Goal: Task Accomplishment & Management: Manage account settings

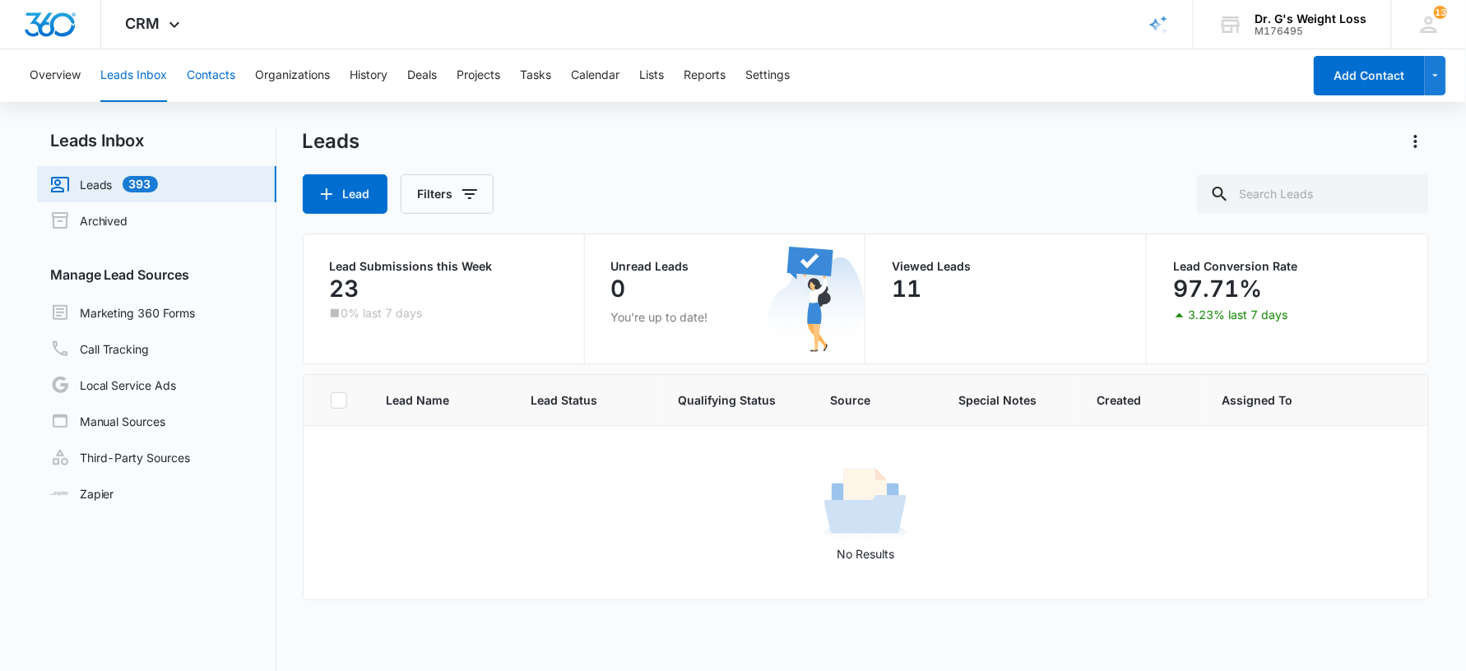
click at [231, 79] on button "Contacts" at bounding box center [211, 75] width 49 height 53
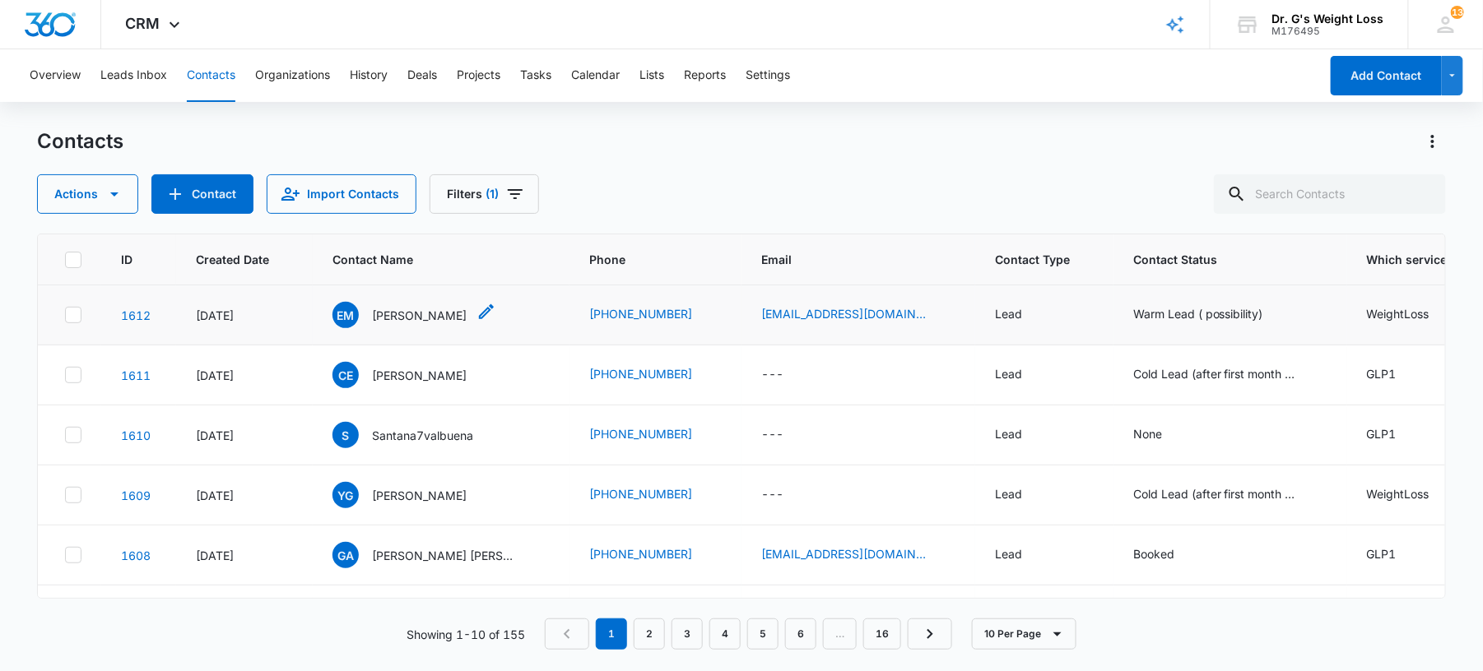
click at [422, 314] on p "[PERSON_NAME]" at bounding box center [419, 315] width 95 height 17
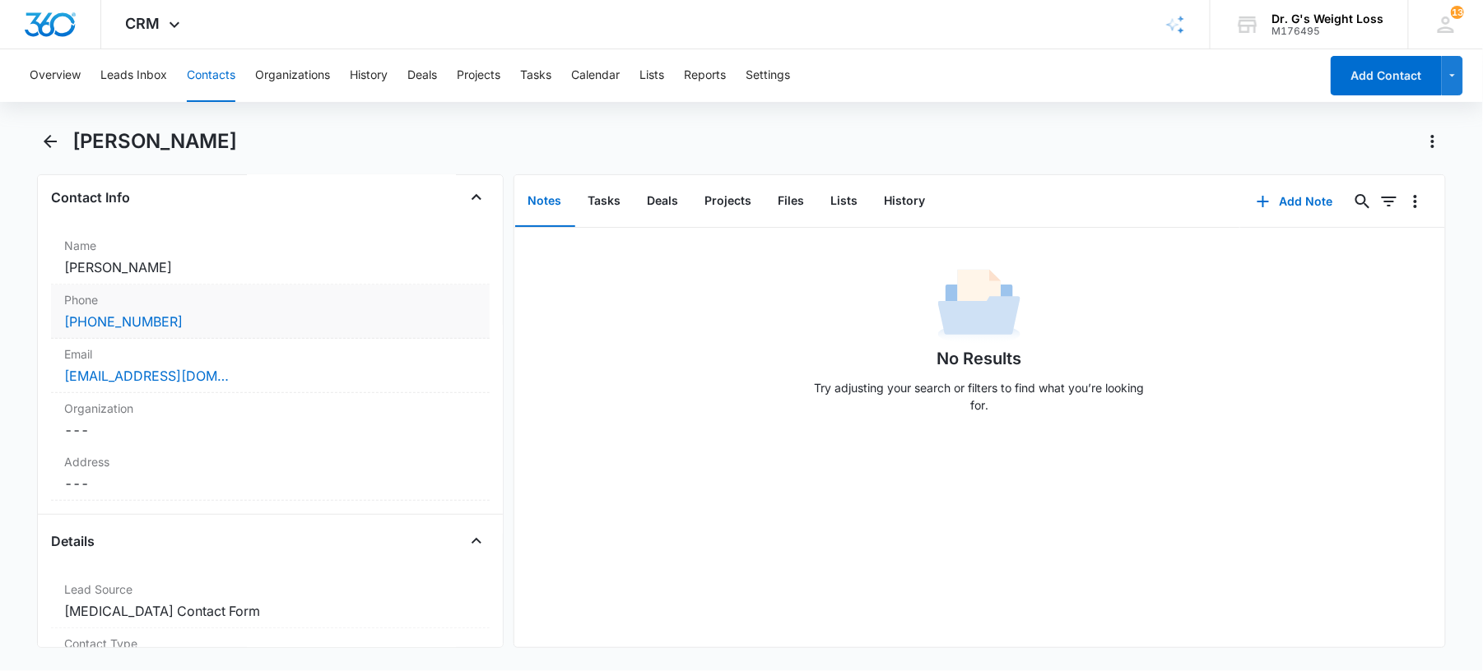
scroll to position [219, 0]
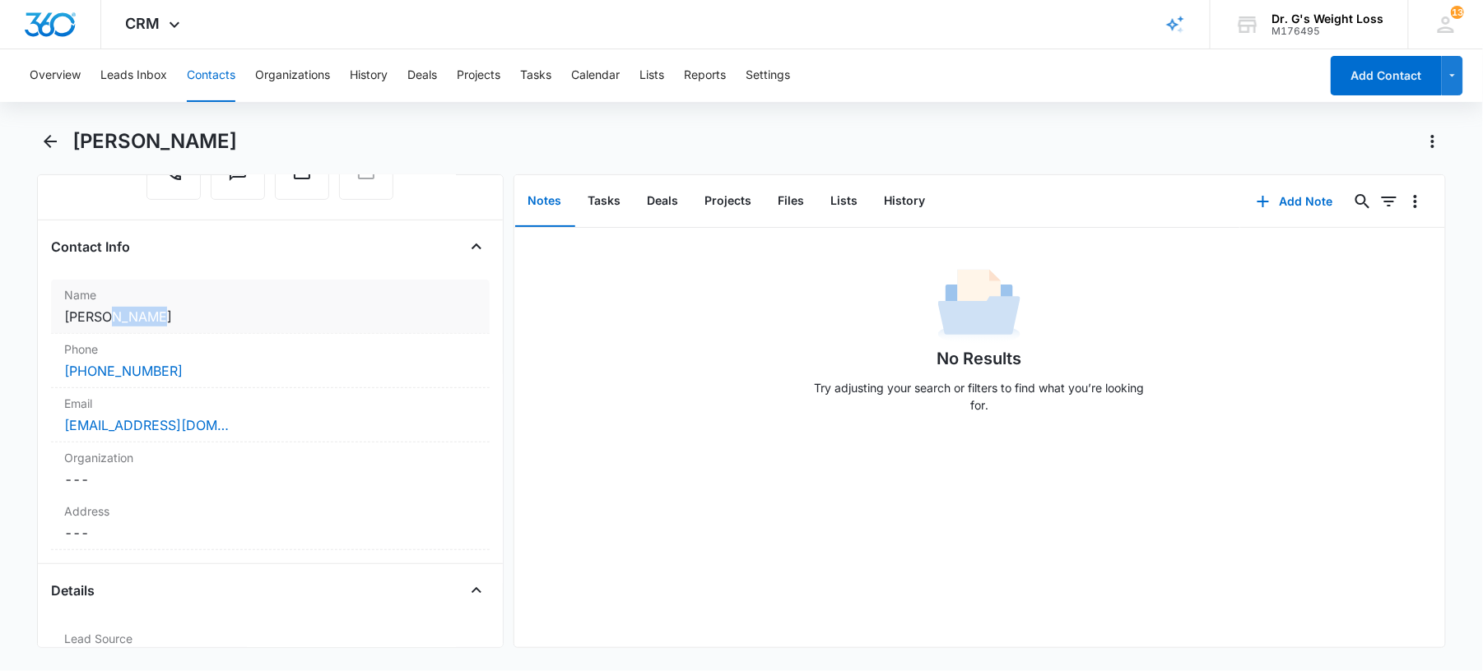
drag, startPoint x: 99, startPoint y: 319, endPoint x: 151, endPoint y: 317, distance: 52.7
click at [151, 317] on dd "Cancel Save Changes [PERSON_NAME]" at bounding box center [270, 317] width 412 height 20
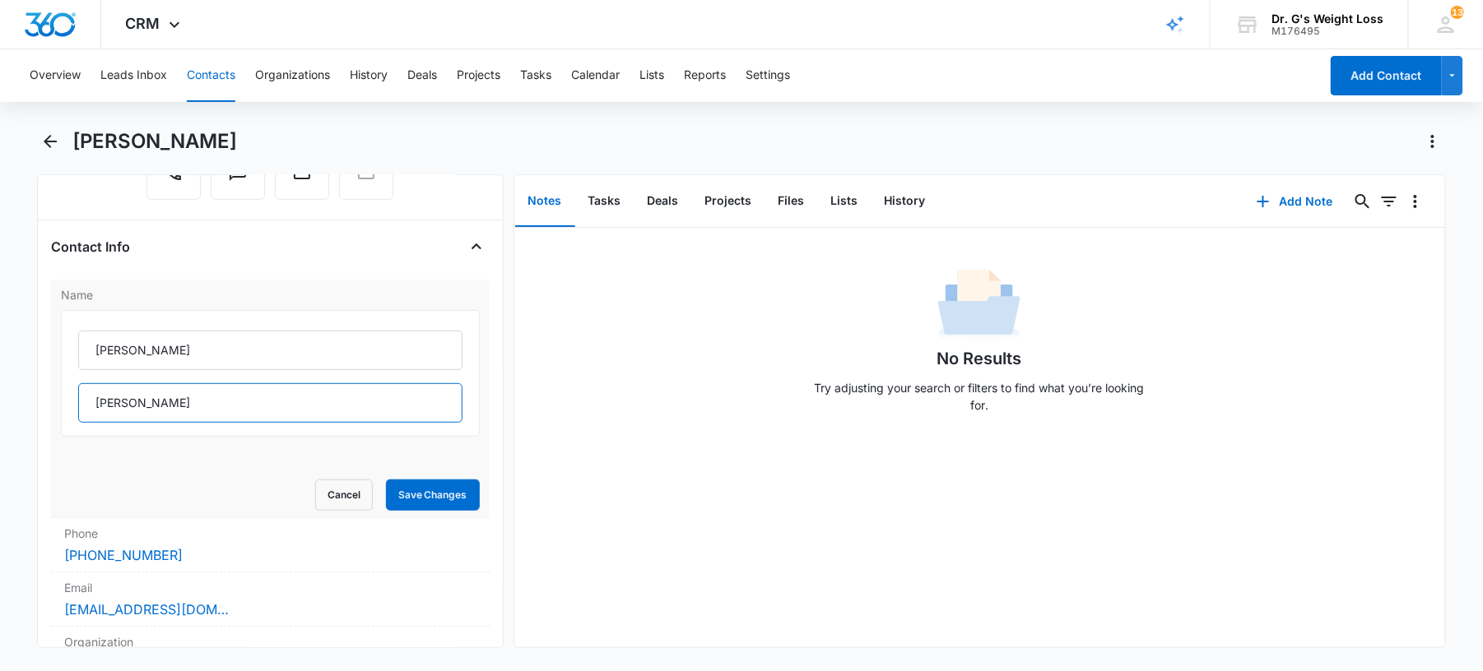
drag, startPoint x: 165, startPoint y: 403, endPoint x: 84, endPoint y: 402, distance: 80.6
click at [84, 402] on input "[PERSON_NAME]" at bounding box center [270, 402] width 384 height 39
click at [218, 340] on input "[PERSON_NAME]" at bounding box center [270, 350] width 384 height 39
drag, startPoint x: 227, startPoint y: 359, endPoint x: 54, endPoint y: 349, distance: 173.1
click at [54, 349] on div "Name [PERSON_NAME] Cancel Save Changes" at bounding box center [270, 399] width 439 height 239
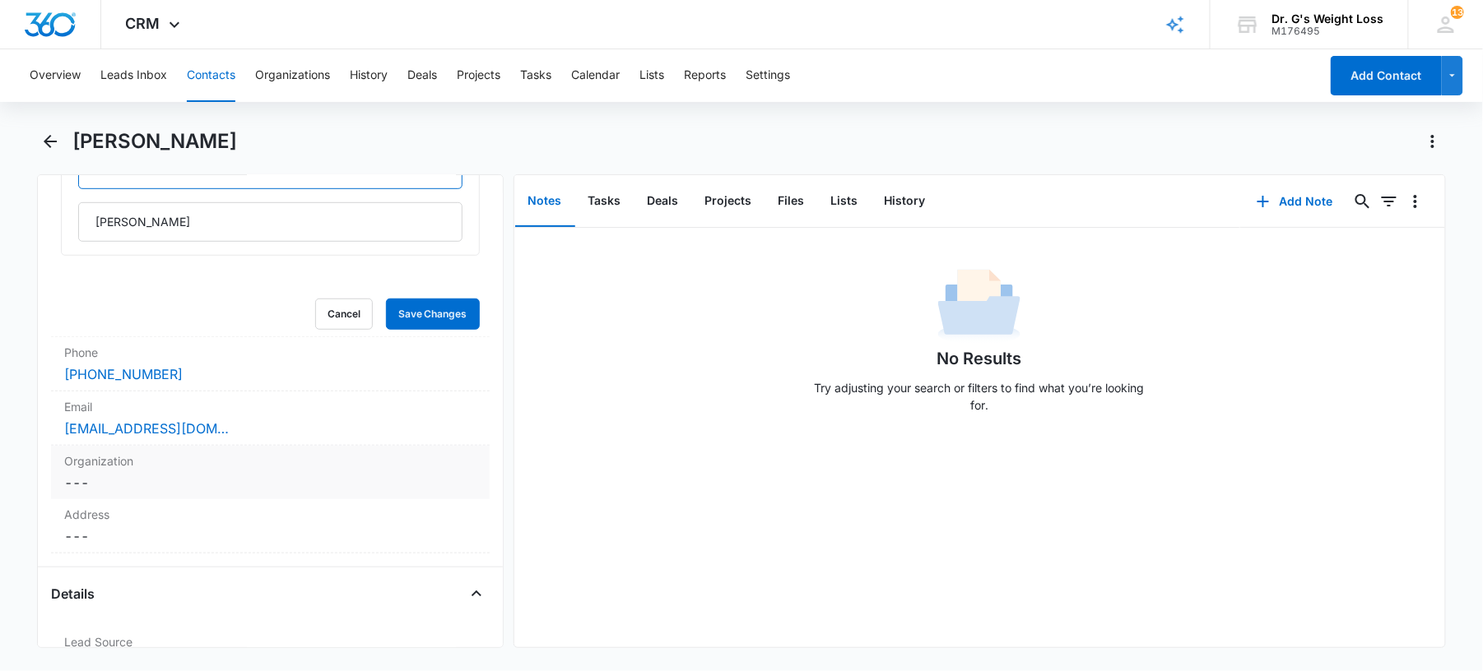
scroll to position [439, 0]
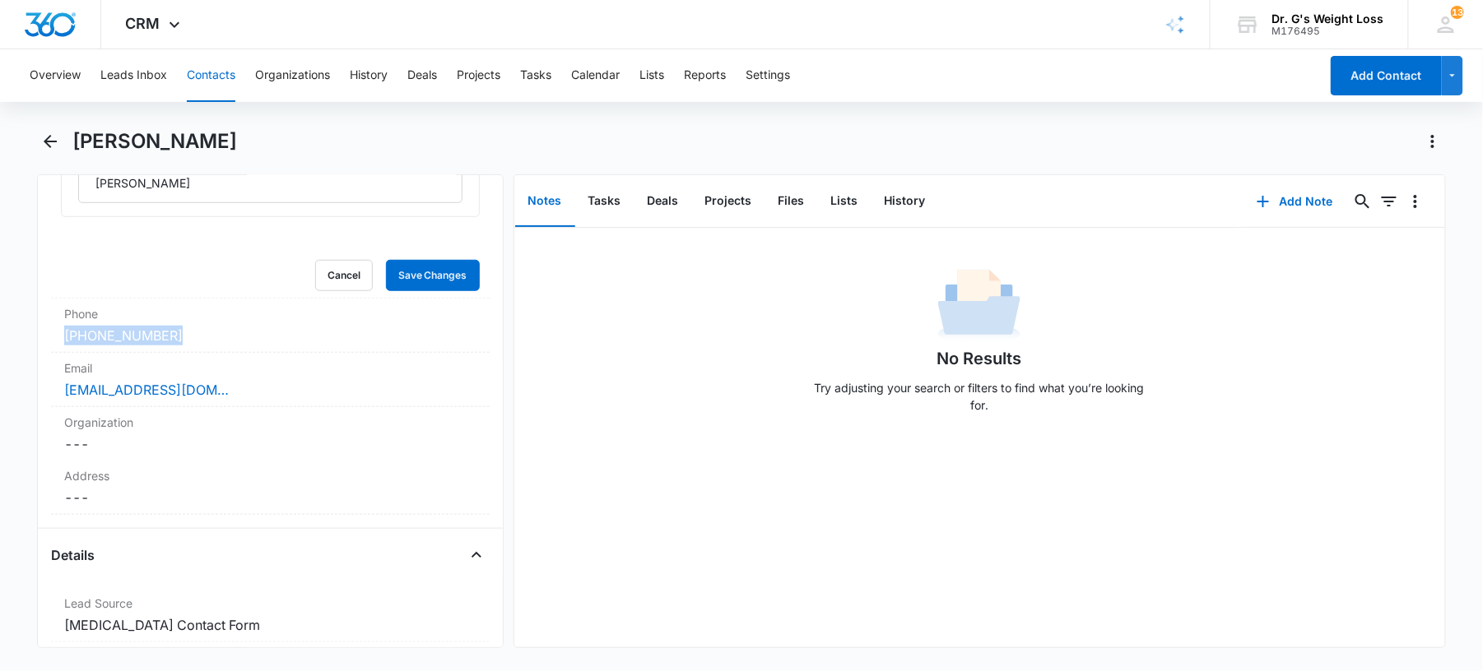
drag, startPoint x: 193, startPoint y: 339, endPoint x: 33, endPoint y: 334, distance: 159.7
click at [33, 334] on main "[PERSON_NAME] Remove EM [PERSON_NAME] Contact Info Name [PERSON_NAME] Cancel Sa…" at bounding box center [741, 398] width 1483 height 540
drag, startPoint x: 33, startPoint y: 334, endPoint x: 77, endPoint y: 329, distance: 43.9
copy link "[PHONE_NUMBER]"
drag, startPoint x: 230, startPoint y: 392, endPoint x: 59, endPoint y: 402, distance: 171.5
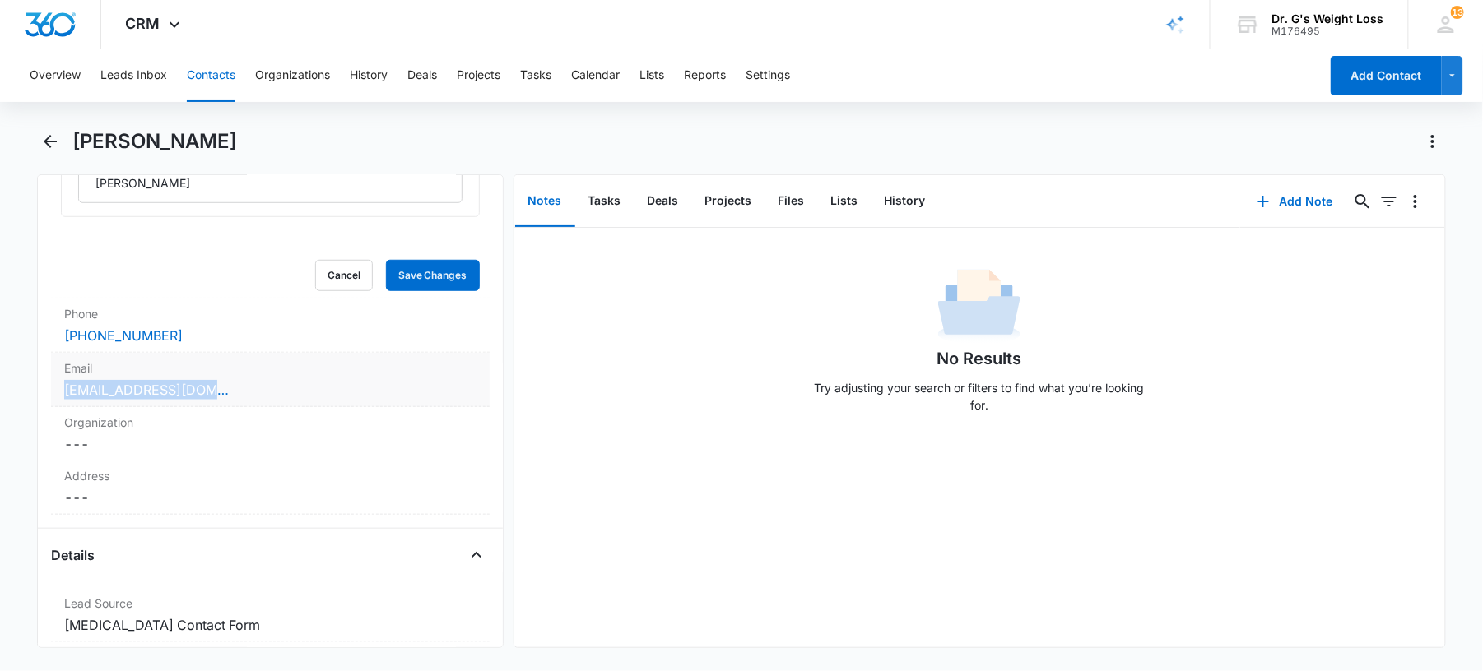
click at [59, 402] on div "Email Cancel Save Changes [EMAIL_ADDRESS][DOMAIN_NAME]" at bounding box center [270, 380] width 439 height 54
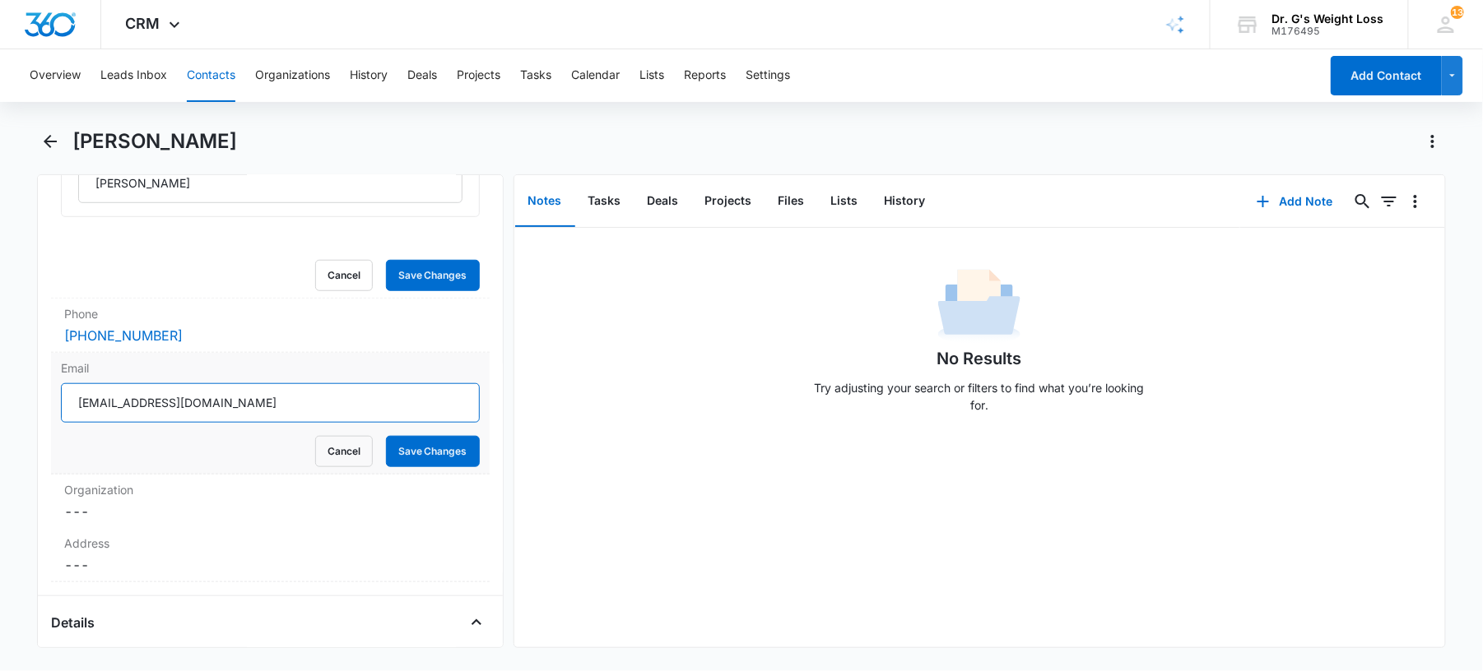
drag, startPoint x: 267, startPoint y: 405, endPoint x: 50, endPoint y: 409, distance: 216.5
click at [51, 409] on div "Email [EMAIL_ADDRESS][DOMAIN_NAME] Cancel Save Changes" at bounding box center [270, 414] width 439 height 122
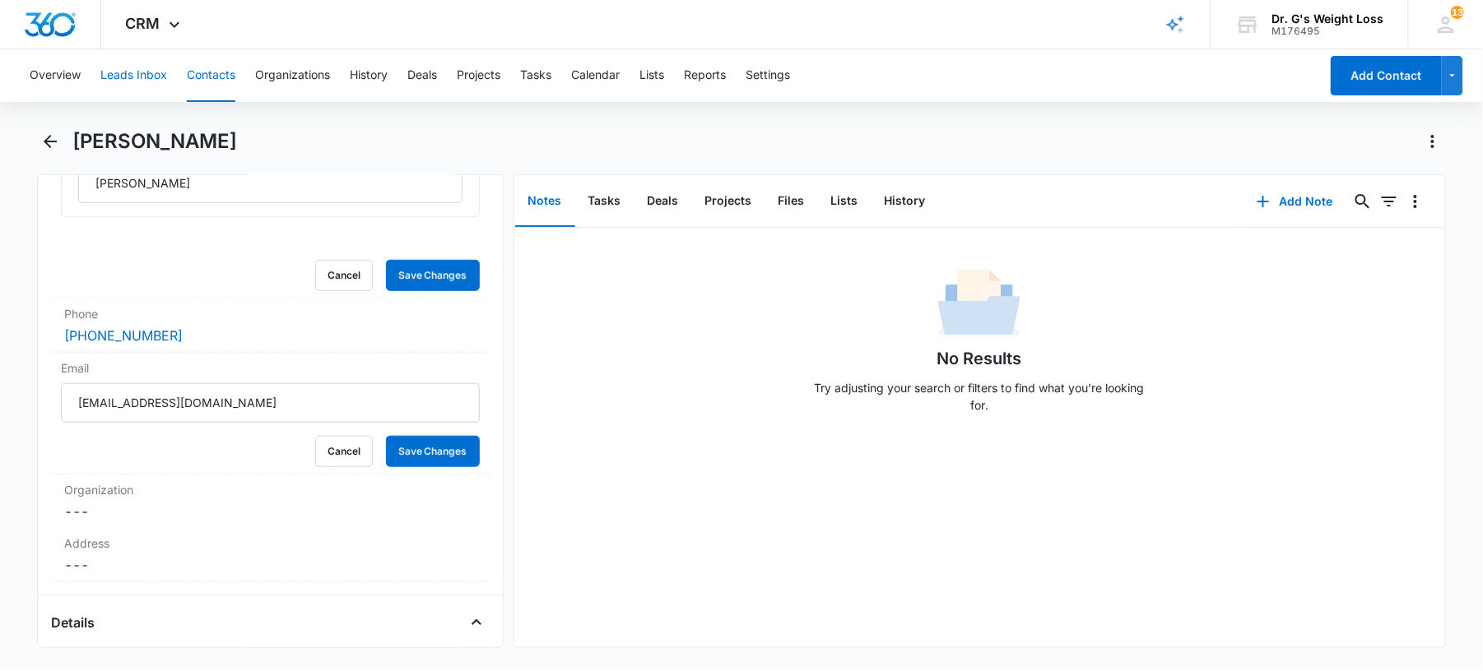
click at [104, 73] on button "Leads Inbox" at bounding box center [133, 75] width 67 height 53
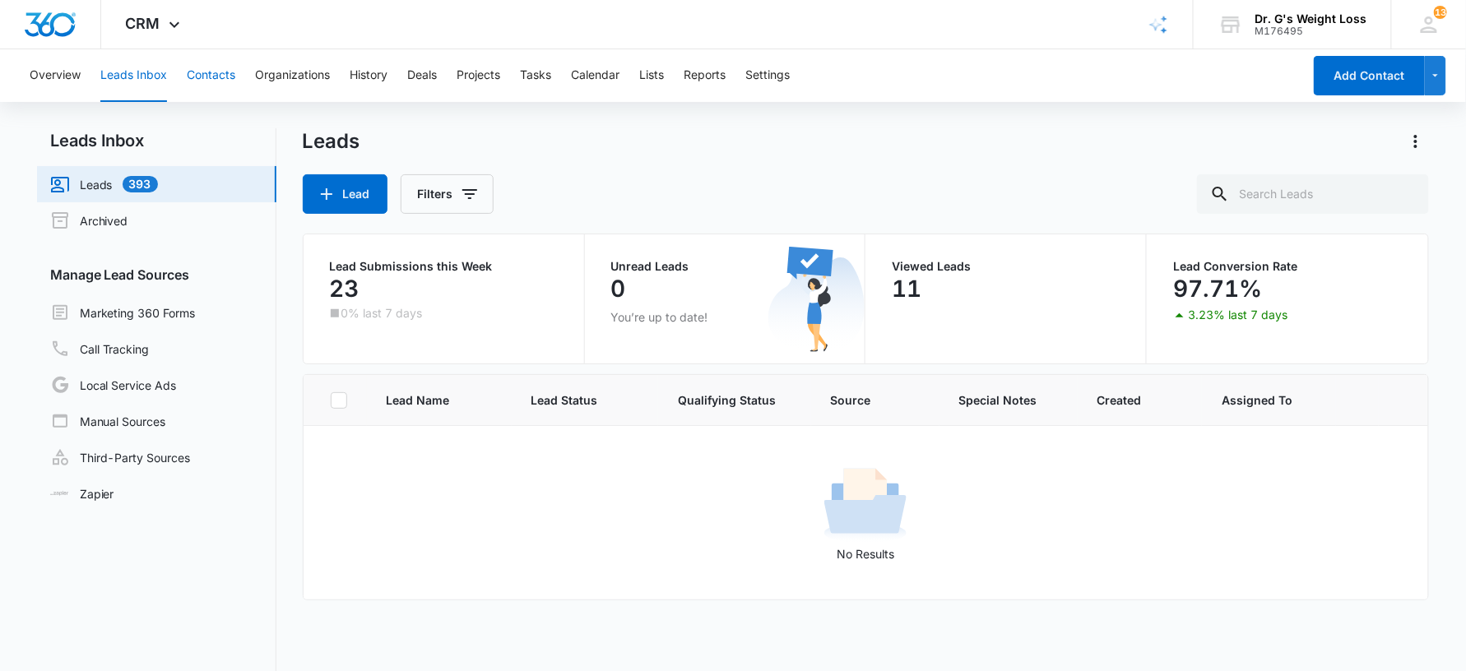
click at [189, 77] on button "Contacts" at bounding box center [211, 75] width 49 height 53
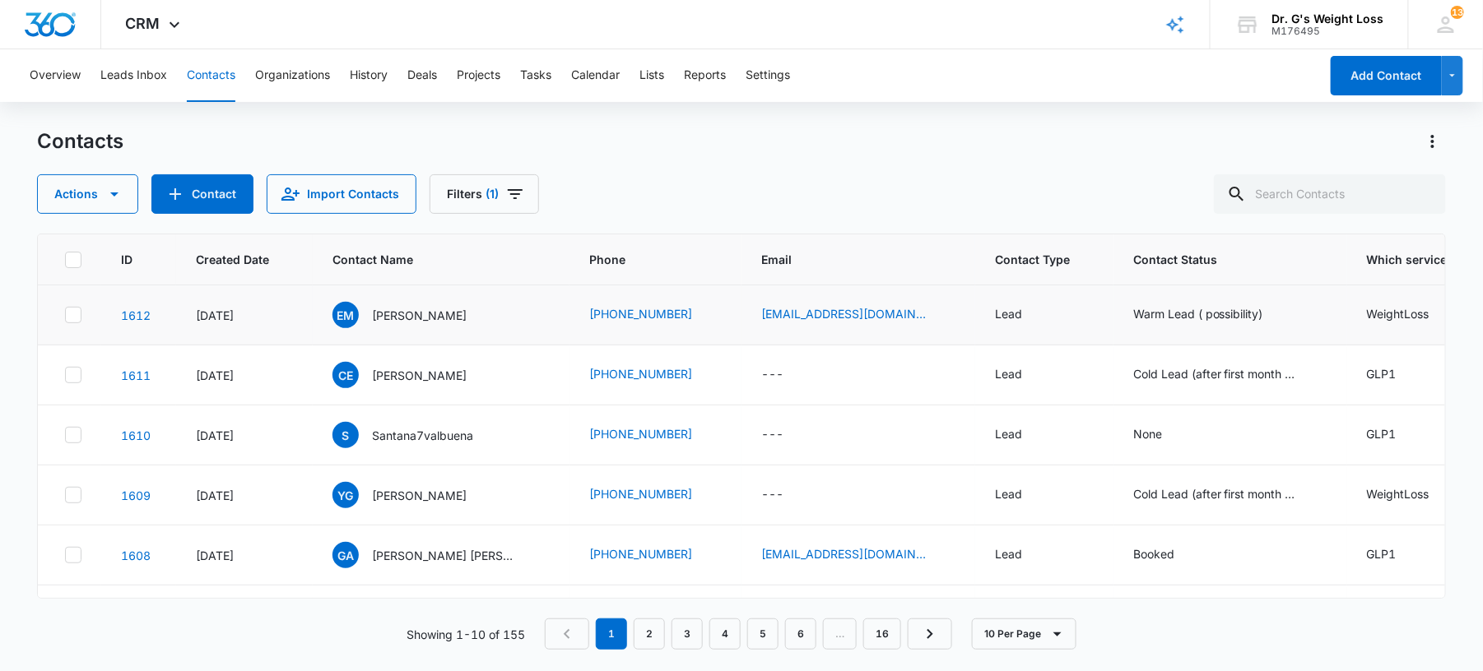
click at [1367, 304] on td "WeightLoss" at bounding box center [1471, 316] width 248 height 60
click at [1367, 314] on div "WeightLoss" at bounding box center [1398, 313] width 63 height 17
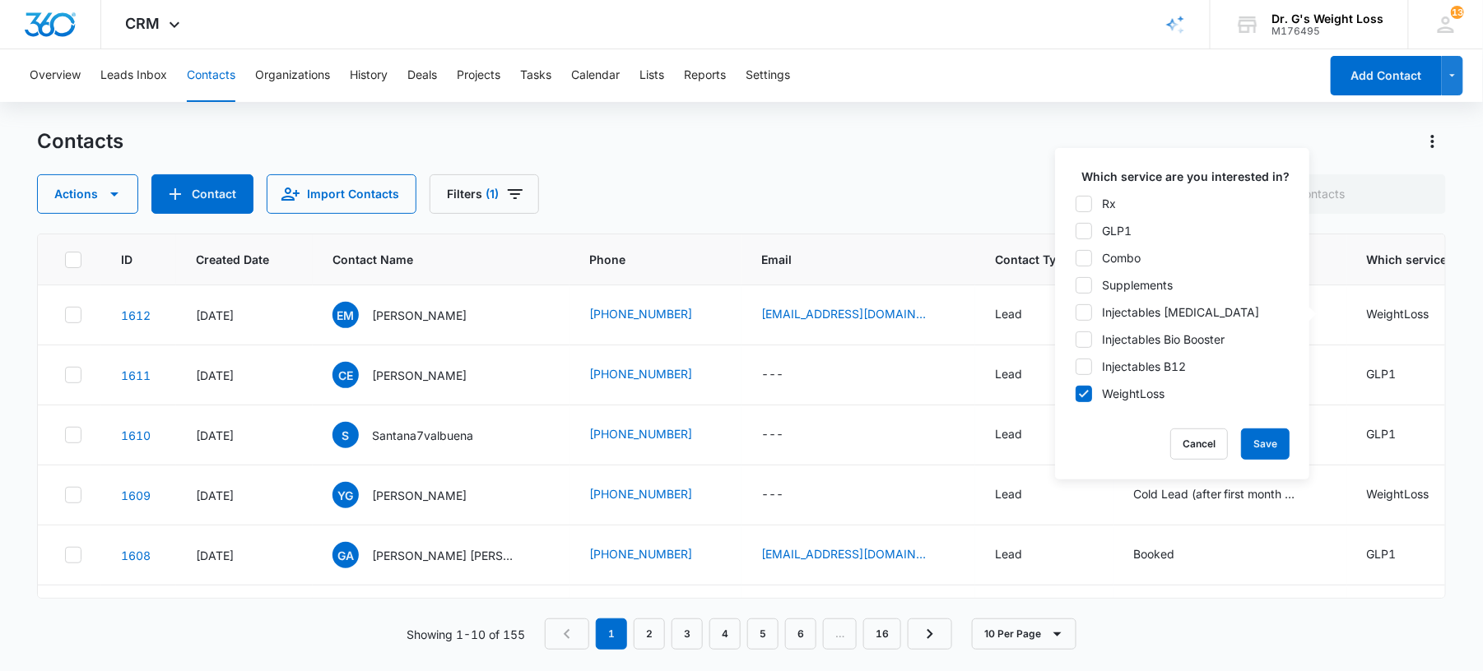
click at [1379, 139] on div "Contacts" at bounding box center [741, 141] width 1409 height 26
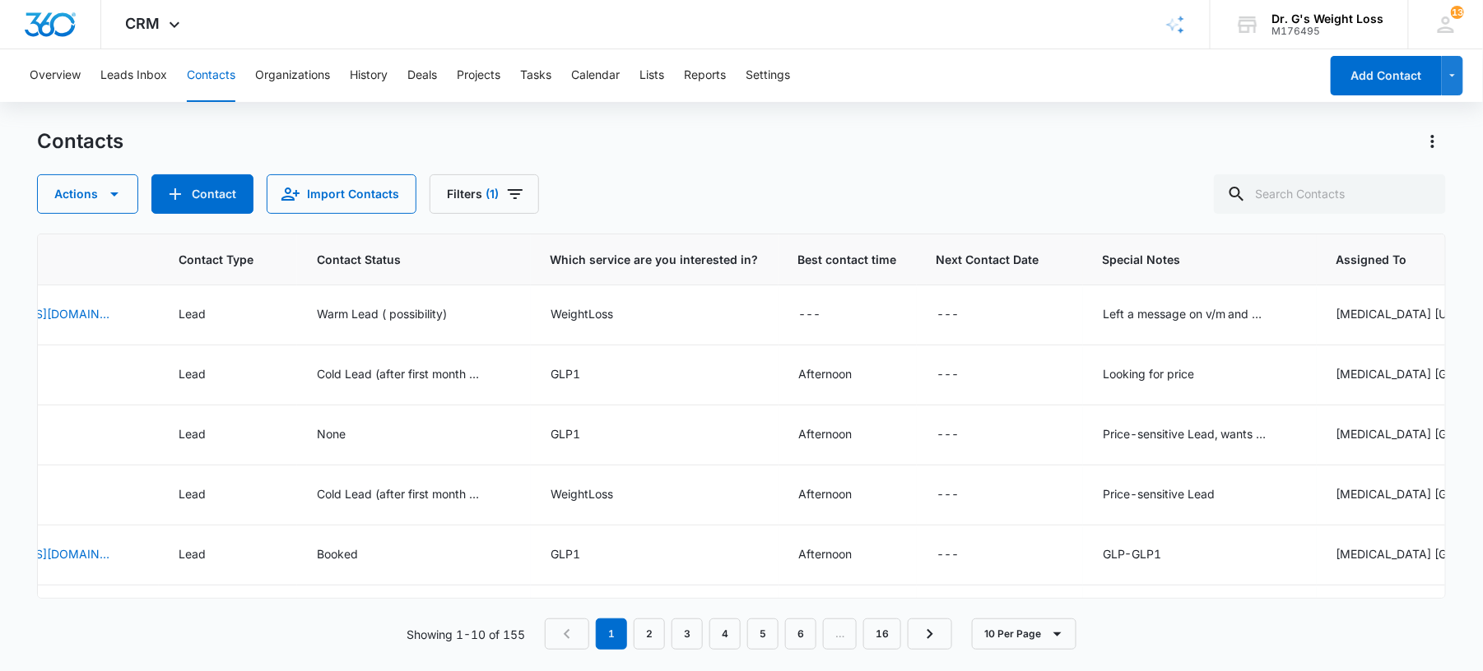
scroll to position [0, 818]
click at [1101, 319] on div "Left a message on v/m and send Email" at bounding box center [1183, 313] width 165 height 17
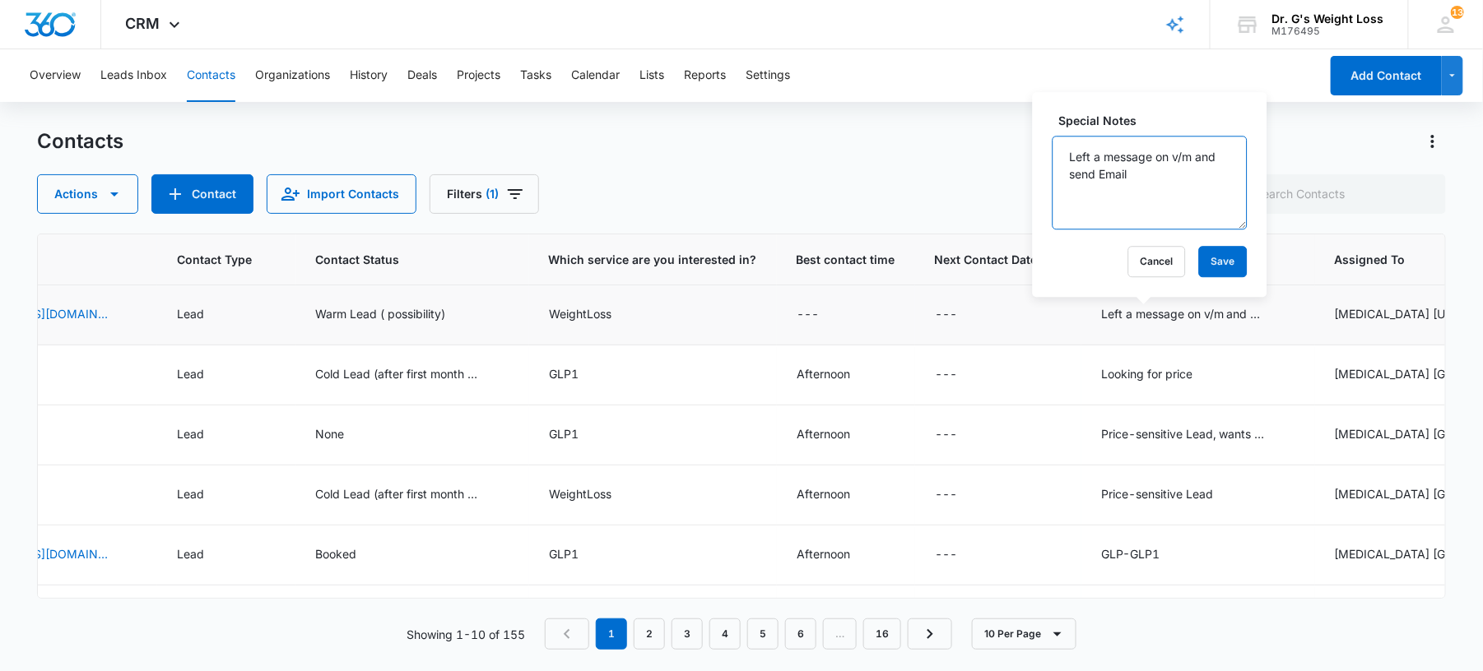
click at [1070, 152] on textarea "Left a message on v/m and send Email" at bounding box center [1150, 183] width 195 height 94
type textarea "Come to office interest in HRT / GLP/GLP1 Left a message on v/m and send Email"
click at [1203, 261] on button "Save" at bounding box center [1223, 261] width 49 height 31
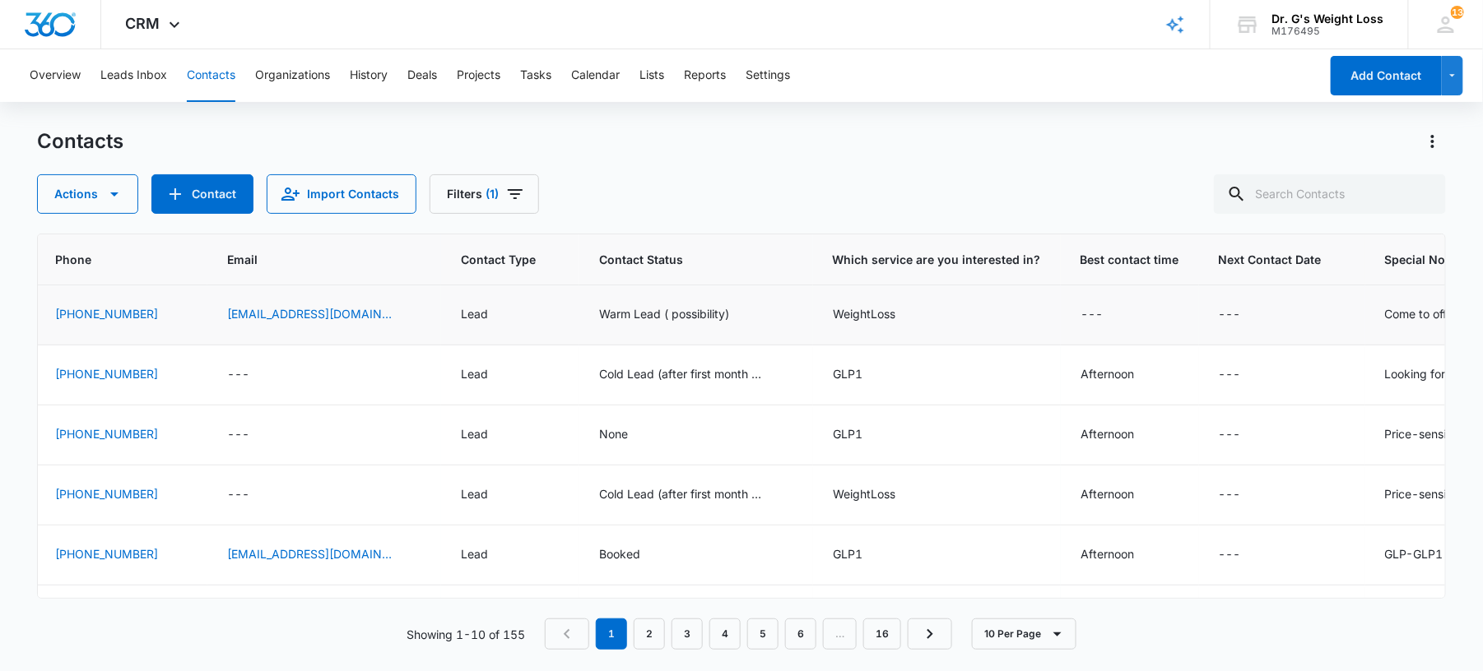
scroll to position [0, 449]
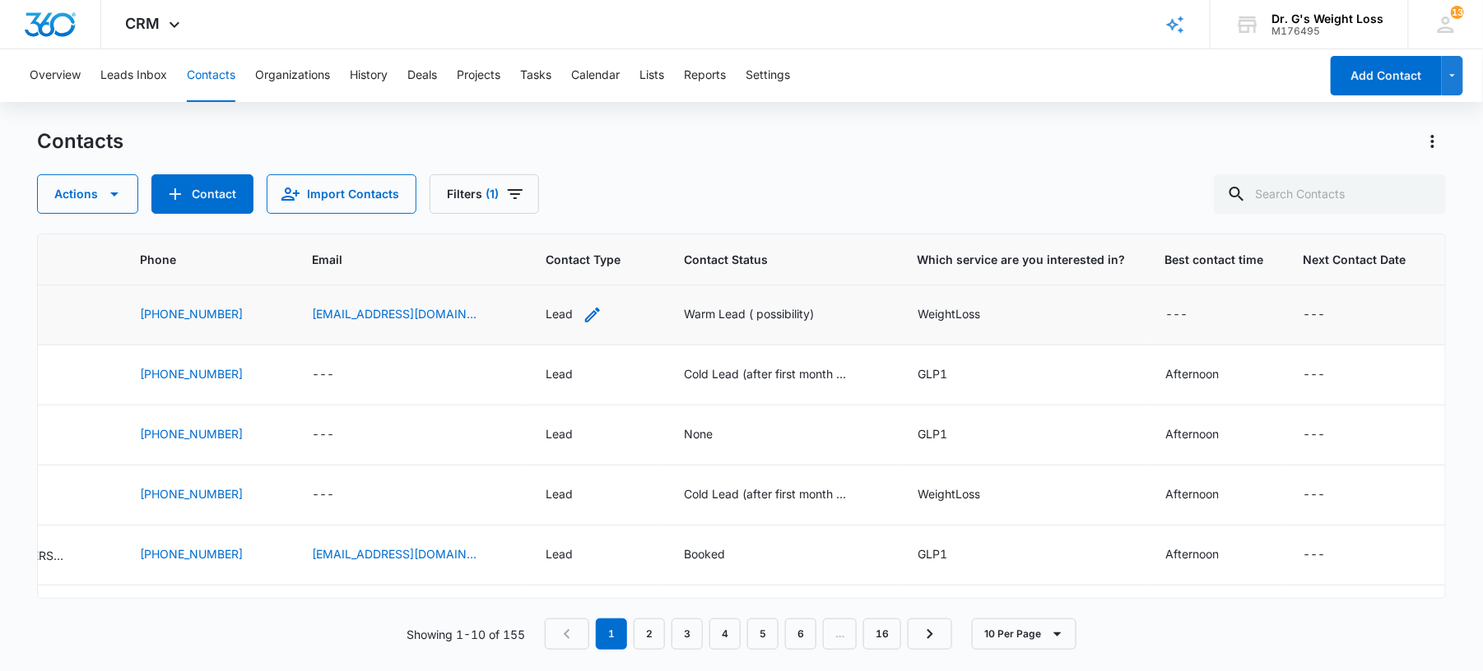
click at [546, 317] on div "Lead" at bounding box center [559, 313] width 27 height 17
click at [553, 202] on div "Lead" at bounding box center [509, 208] width 91 height 39
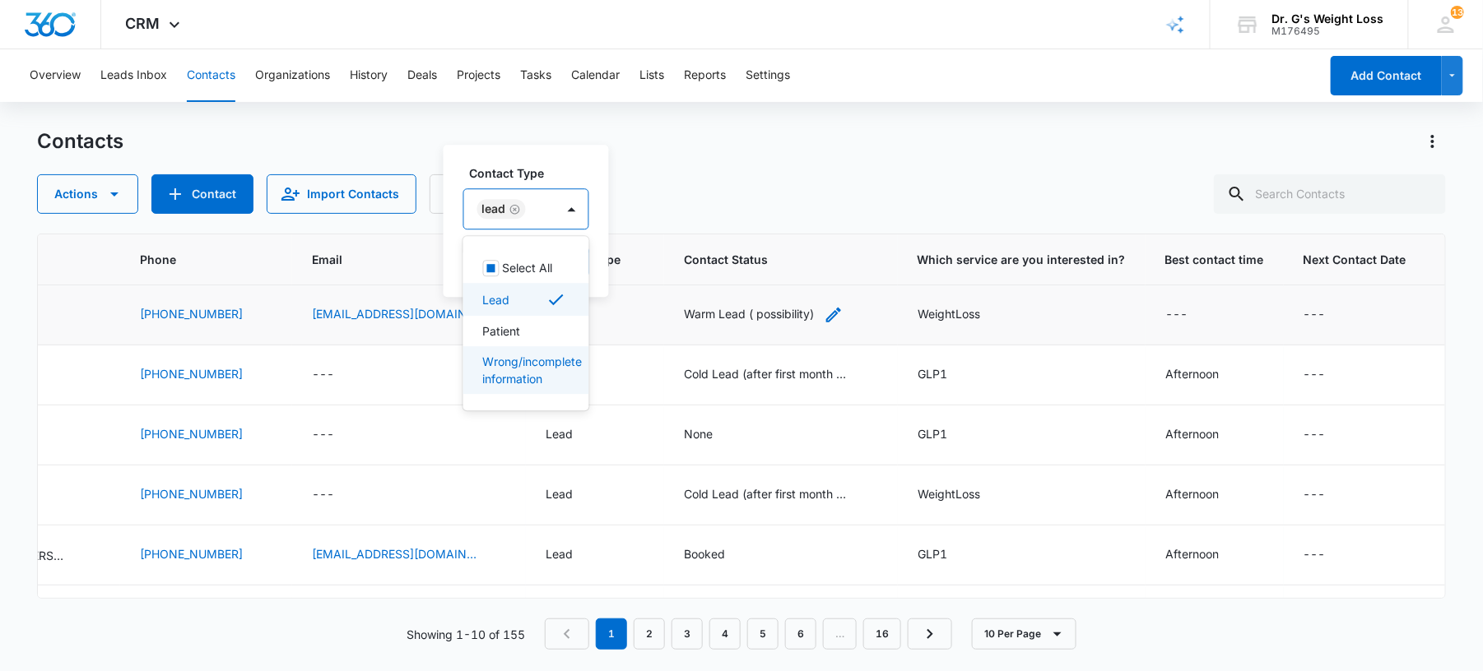
click at [757, 313] on div "Warm Lead ( possibility)" at bounding box center [749, 313] width 130 height 17
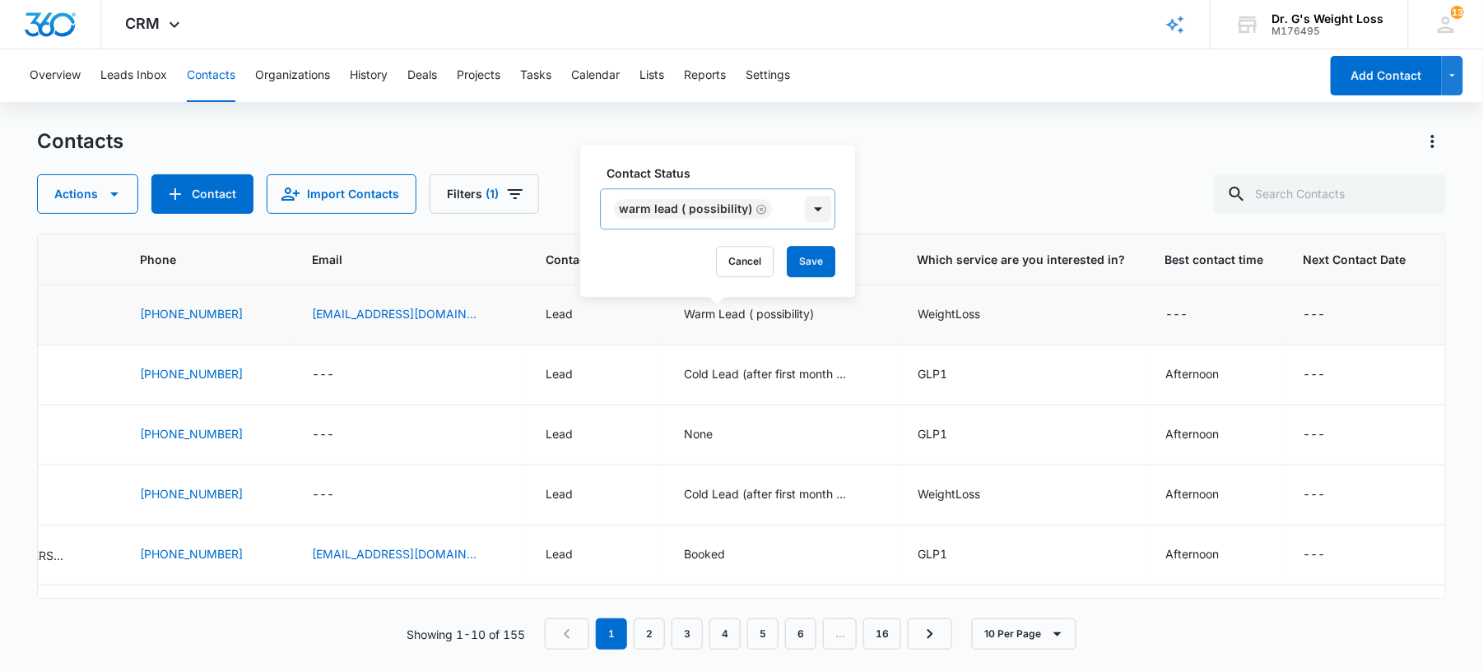
click at [814, 209] on div at bounding box center [818, 209] width 26 height 26
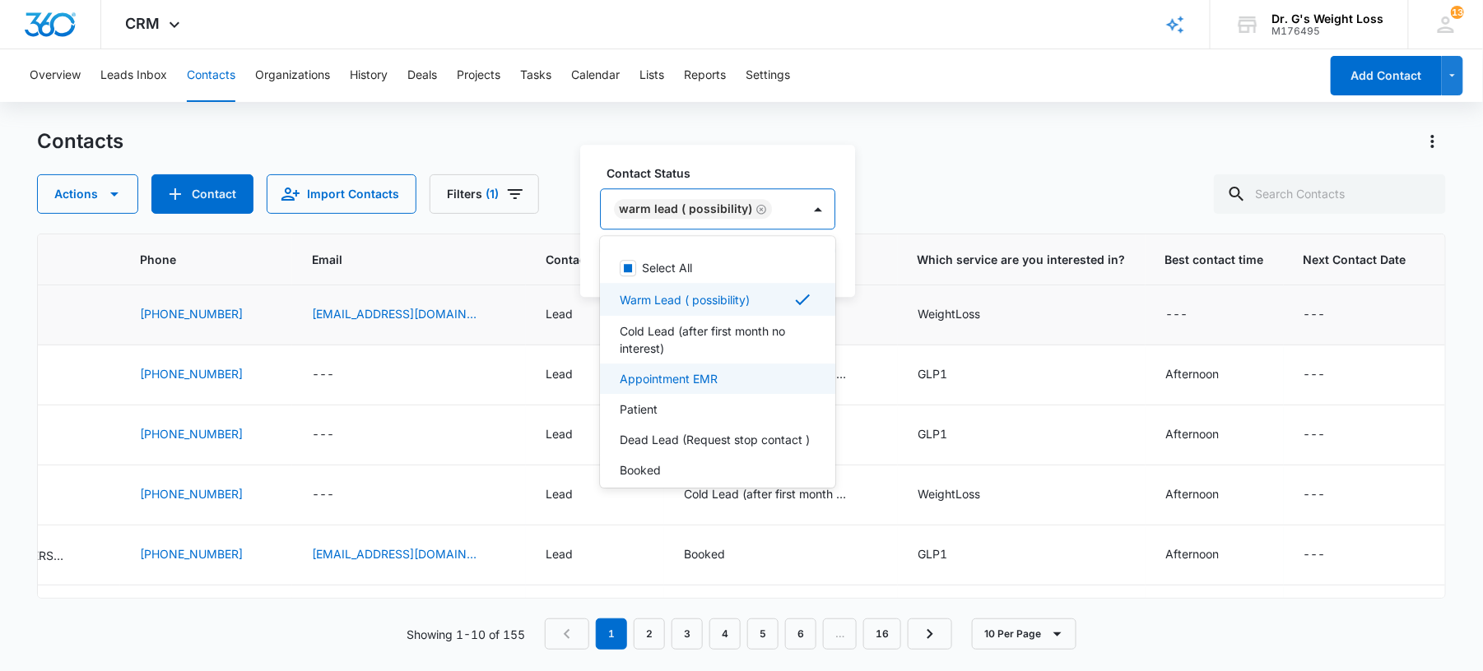
click at [676, 372] on p "Appointment EMR" at bounding box center [669, 378] width 98 height 17
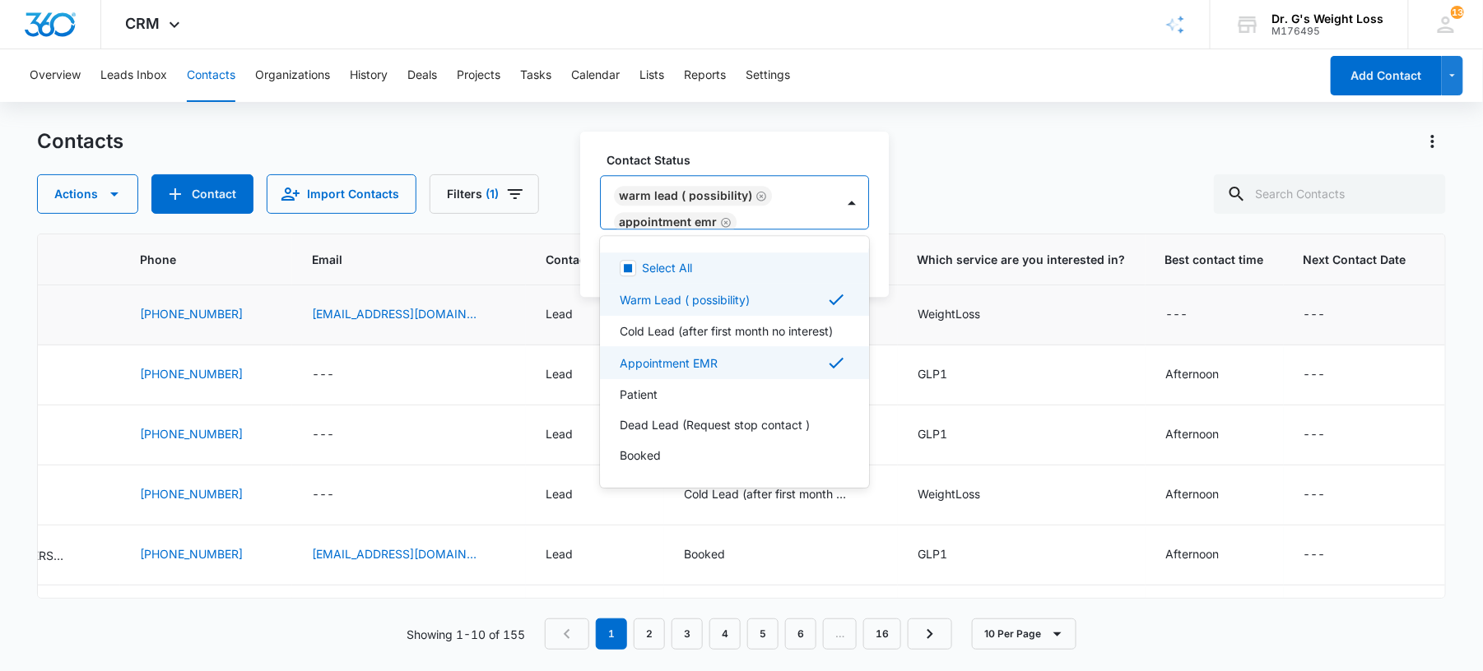
click at [759, 195] on icon "Remove Warm Lead ( possibility)" at bounding box center [762, 197] width 10 height 10
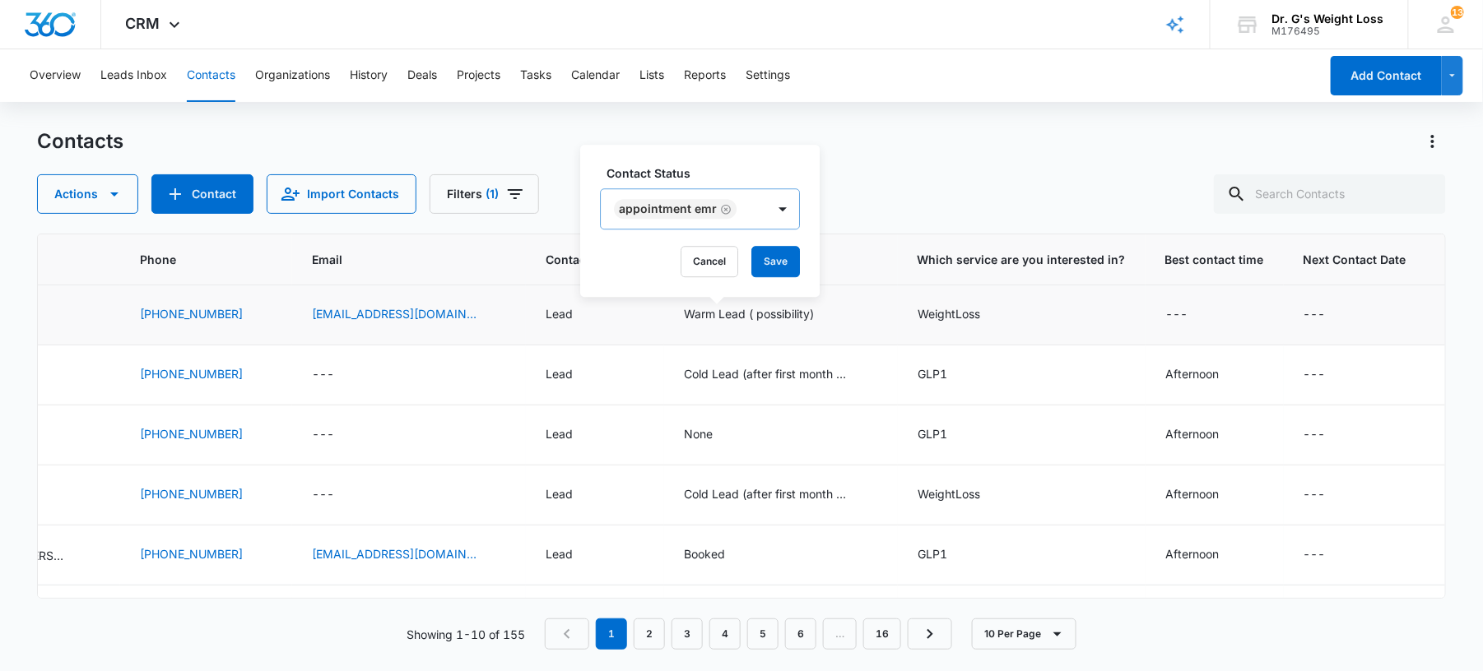
click at [790, 168] on label "Contact Status" at bounding box center [706, 173] width 200 height 17
click at [754, 264] on button "Save" at bounding box center [775, 261] width 49 height 31
